Goal: Find specific page/section: Find specific page/section

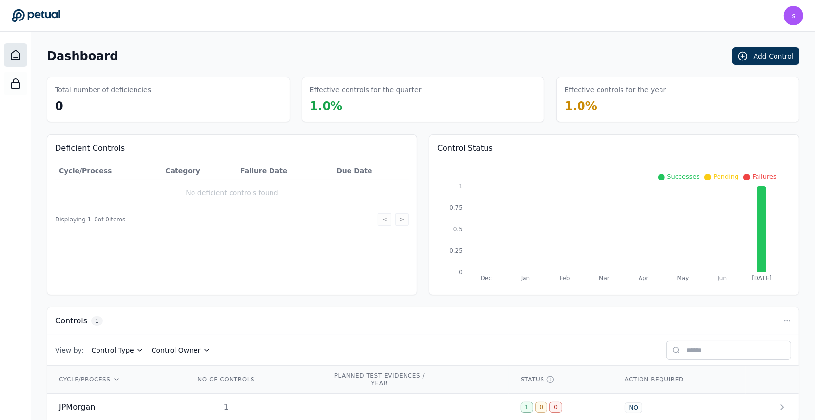
scroll to position [15, 0]
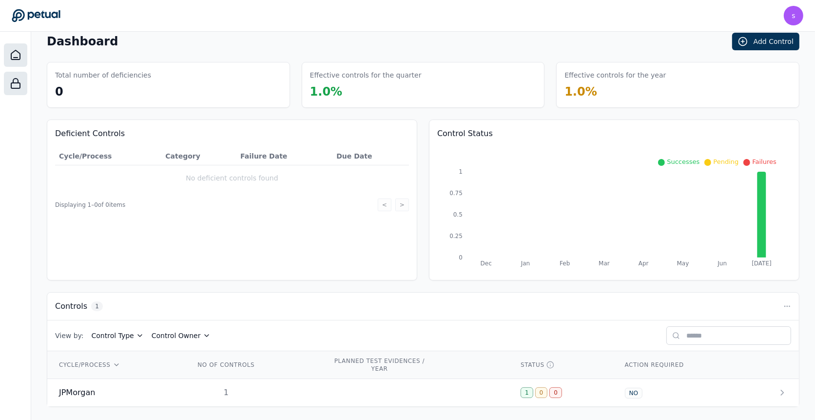
click at [18, 86] on icon at bounding box center [16, 84] width 12 height 12
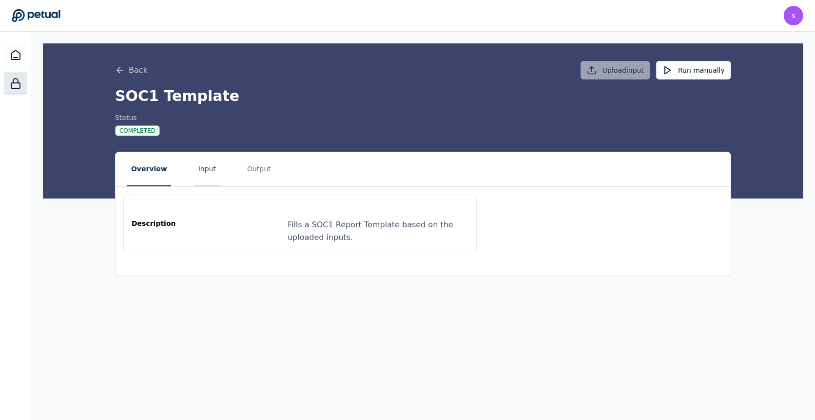
click at [199, 168] on button "Input" at bounding box center [207, 169] width 25 height 34
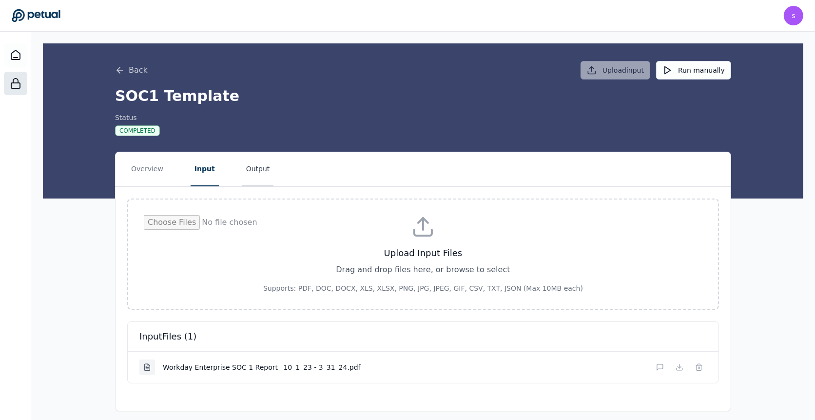
click at [252, 171] on button "Output" at bounding box center [258, 169] width 32 height 34
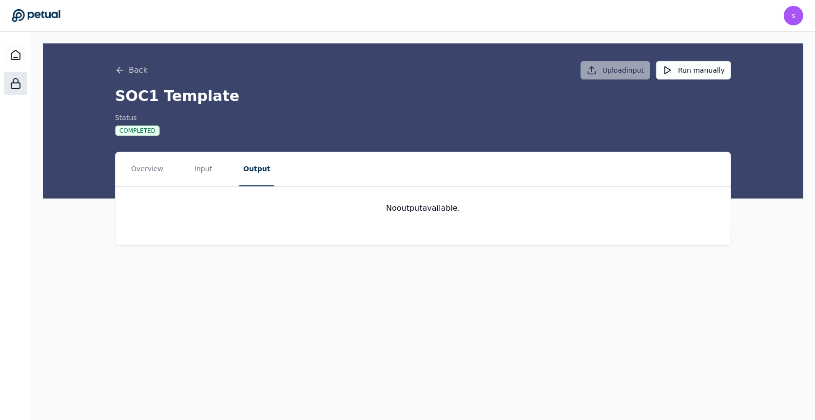
click at [186, 173] on nav "Overview Input Output" at bounding box center [423, 169] width 615 height 34
click at [200, 173] on button "Input" at bounding box center [203, 169] width 25 height 34
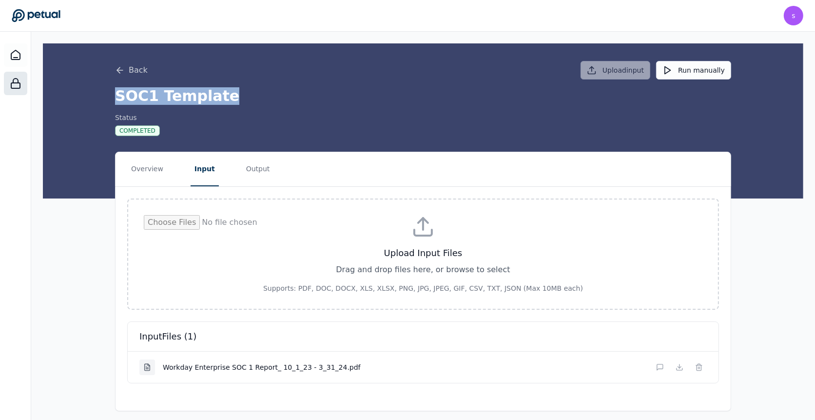
drag, startPoint x: 112, startPoint y: 88, endPoint x: 268, endPoint y: 92, distance: 156.1
click at [268, 92] on div "Back Upload input Run manually SOC1 Template Status Completed" at bounding box center [423, 89] width 624 height 93
click at [146, 171] on button "Overview" at bounding box center [147, 169] width 40 height 34
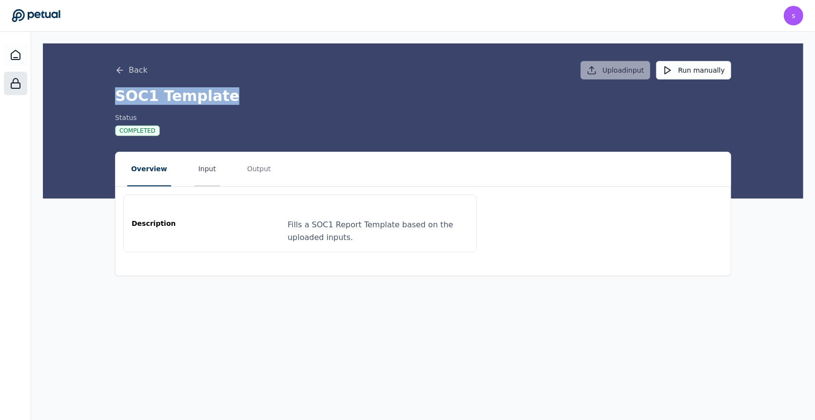
click at [197, 172] on button "Input" at bounding box center [207, 169] width 25 height 34
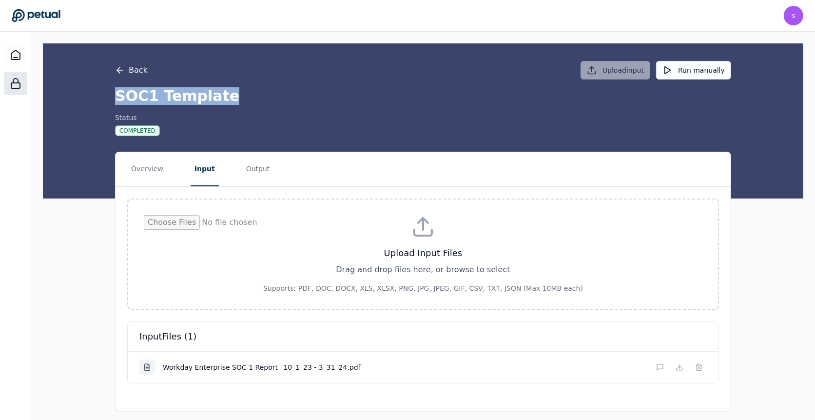
click at [122, 72] on icon at bounding box center [120, 70] width 10 height 10
